Goal: Find specific page/section: Find specific page/section

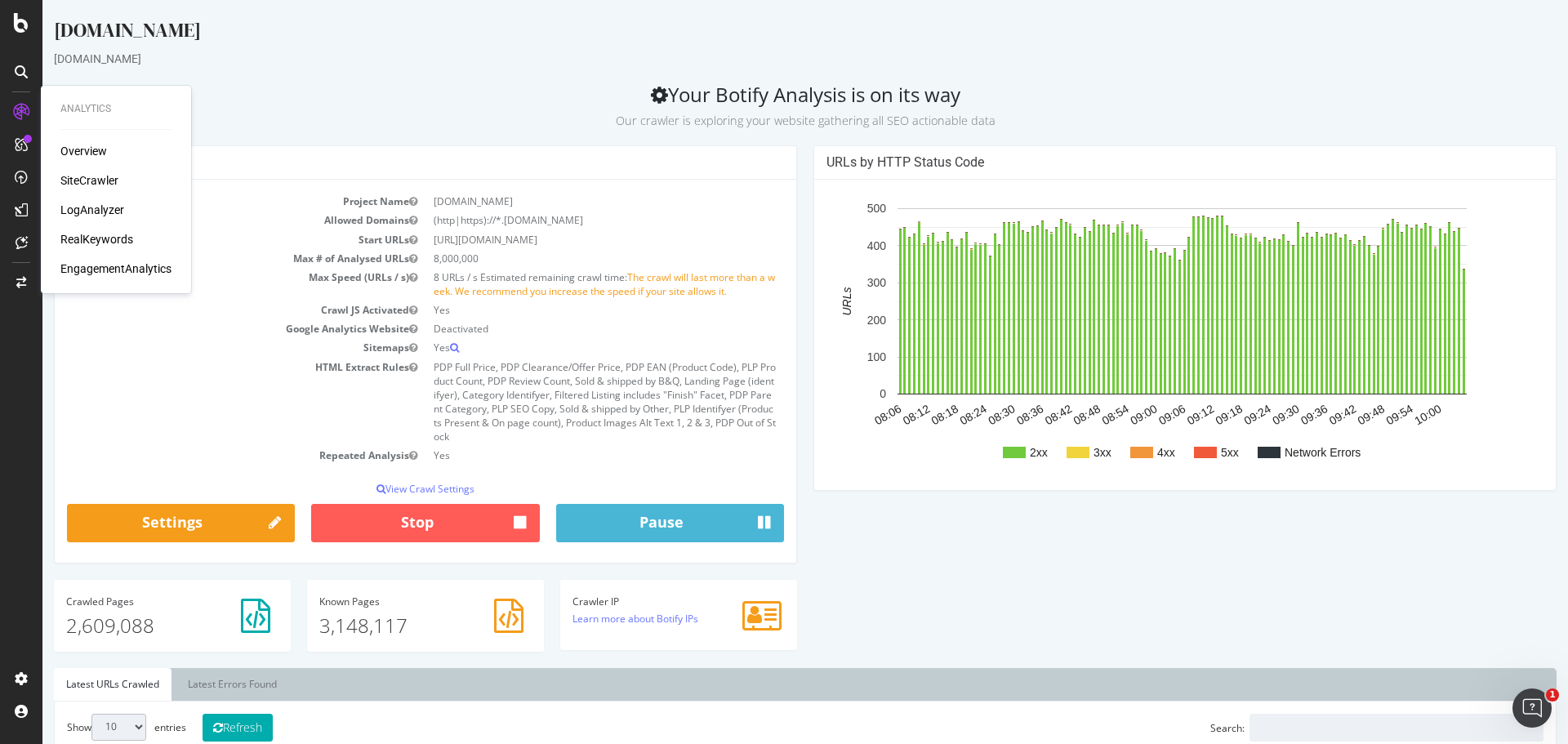
click at [84, 195] on div "Overview SiteCrawler LogAnalyzer RealKeywords EngagementAnalytics" at bounding box center [115, 210] width 112 height 134
click at [93, 213] on div "LogAnalyzer" at bounding box center [92, 209] width 64 height 17
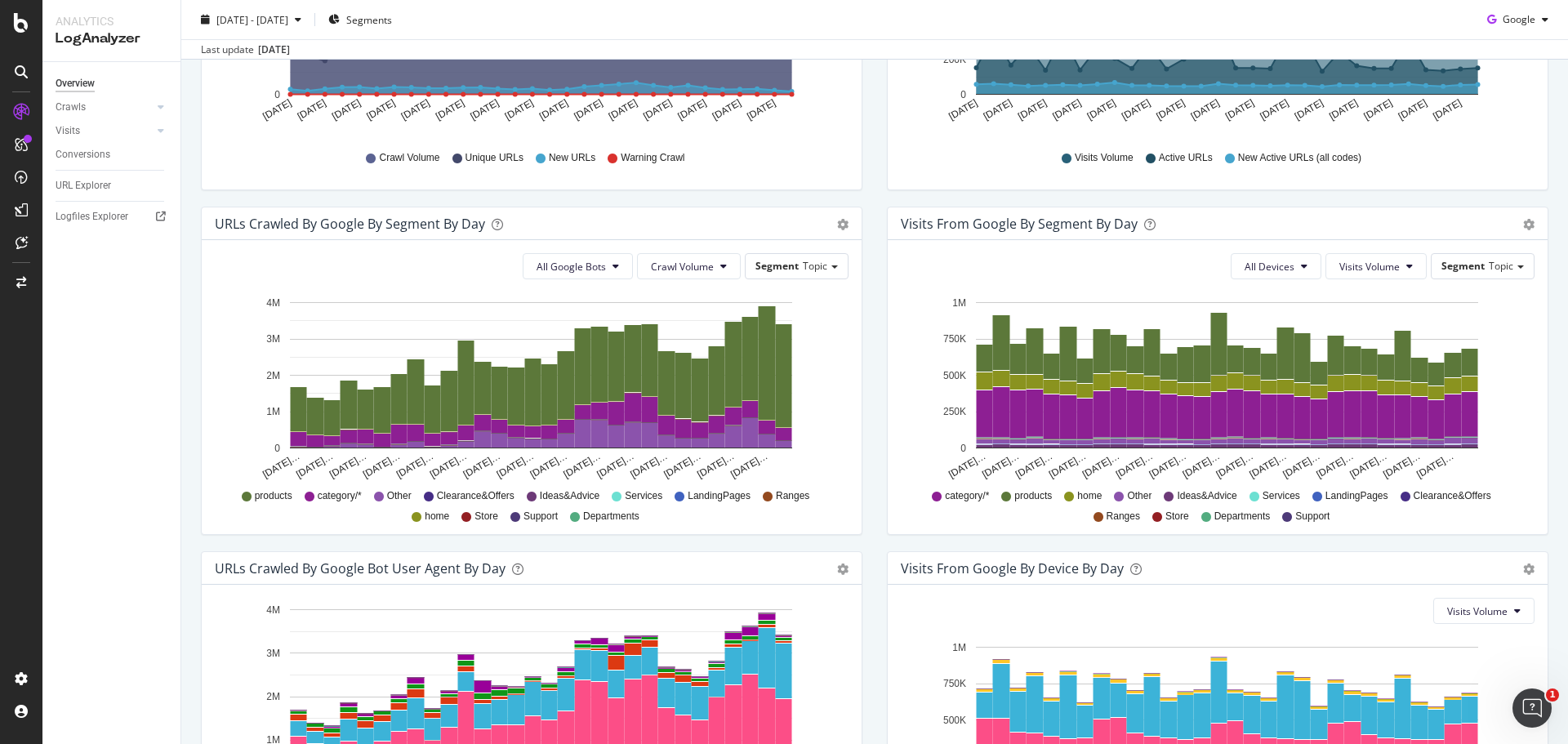
scroll to position [618, 0]
